Goal: Task Accomplishment & Management: Manage account settings

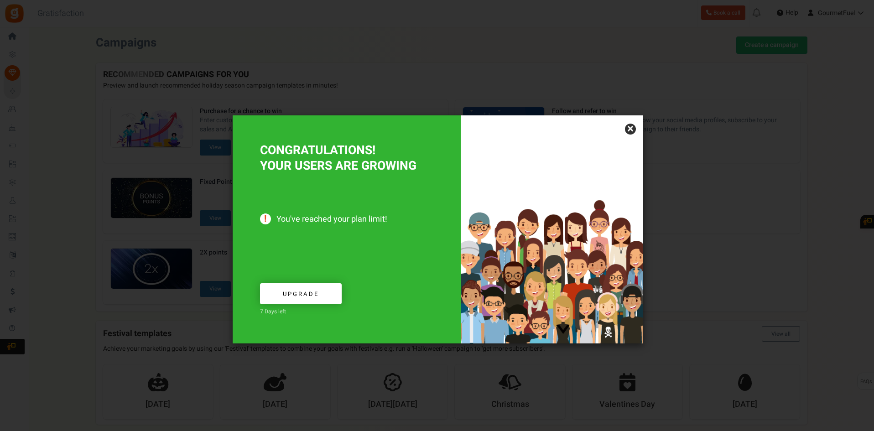
click at [635, 130] on link "×" at bounding box center [630, 129] width 11 height 11
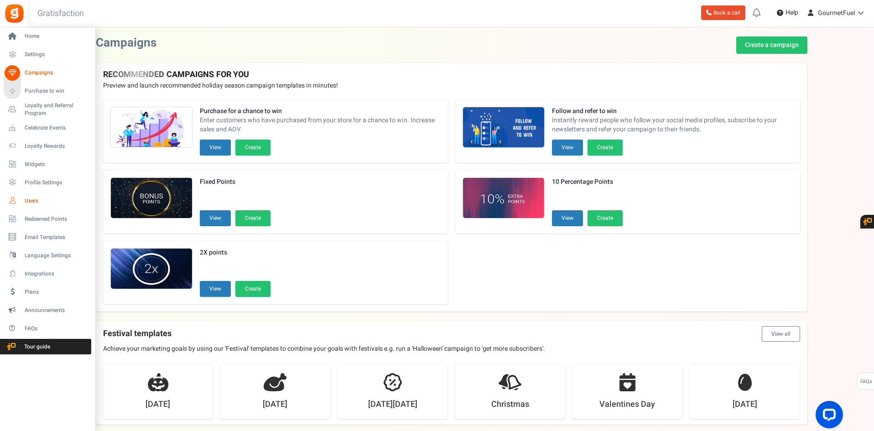
click at [42, 198] on span "Users" at bounding box center [57, 201] width 64 height 8
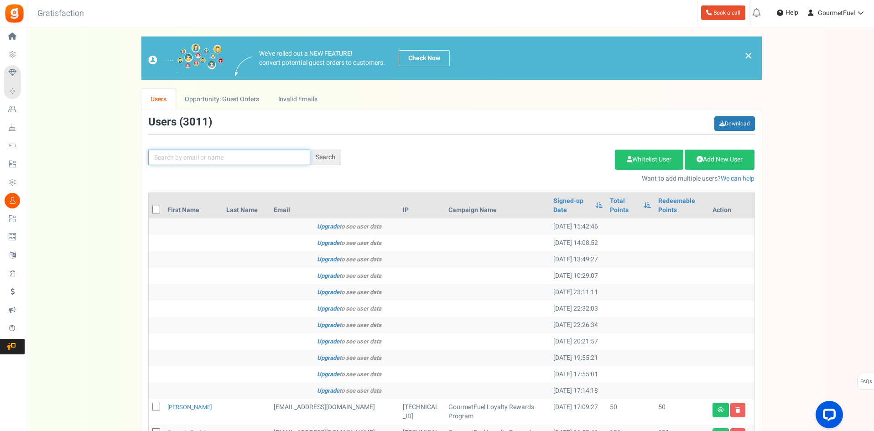
click at [187, 158] on input "text" at bounding box center [229, 158] width 162 height 16
paste input "[EMAIL_ADDRESS][PERSON_NAME][DOMAIN_NAME]"
type input "[EMAIL_ADDRESS][PERSON_NAME][DOMAIN_NAME]"
click at [323, 155] on div "Search" at bounding box center [325, 158] width 31 height 16
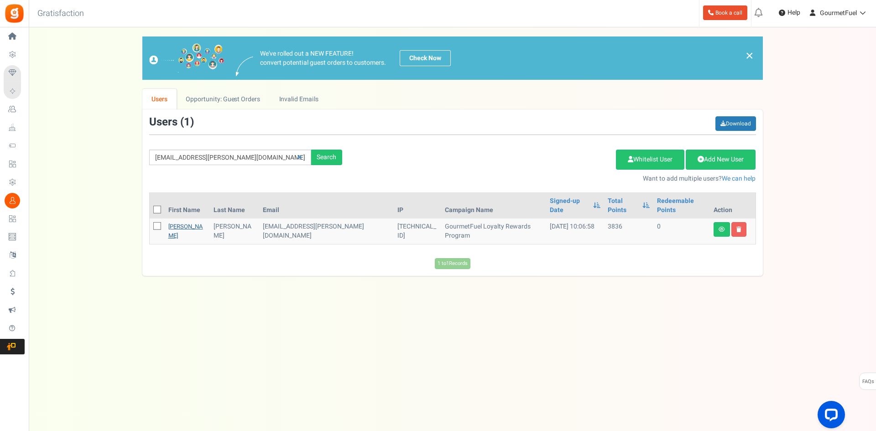
click at [180, 222] on link "[PERSON_NAME]" at bounding box center [185, 231] width 35 height 18
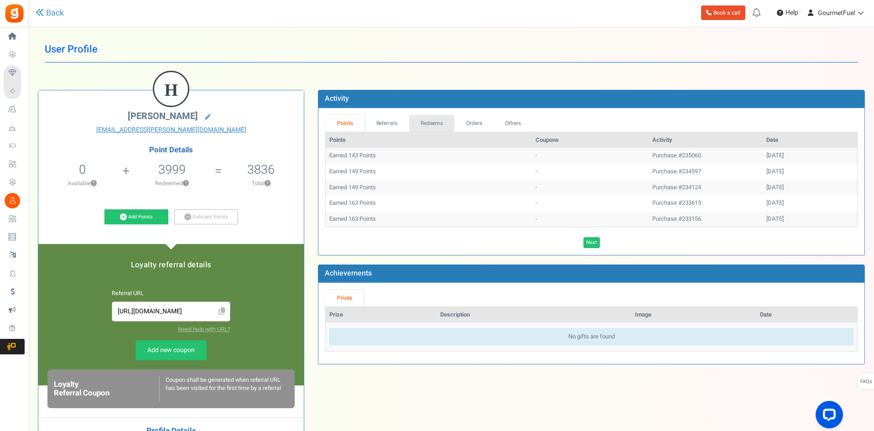
click at [432, 120] on link "Redeems" at bounding box center [432, 123] width 46 height 17
